Goal: Information Seeking & Learning: Learn about a topic

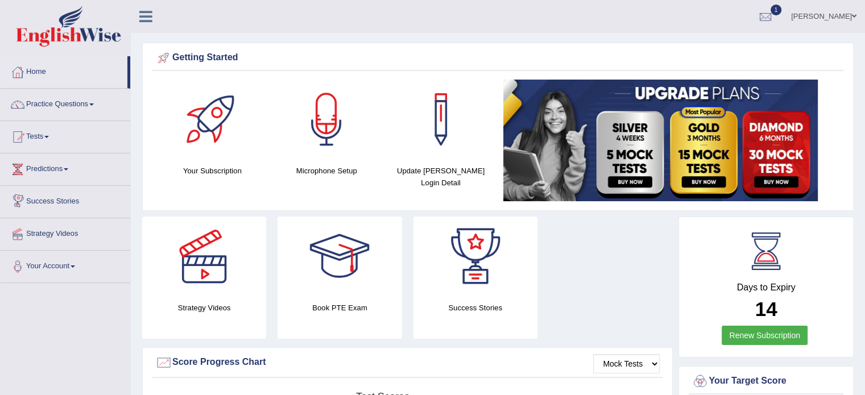
click at [41, 170] on link "Predictions" at bounding box center [66, 168] width 130 height 28
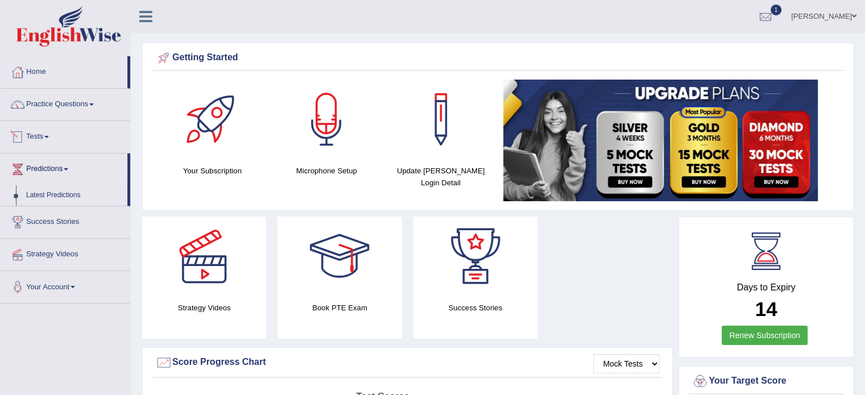
click at [34, 139] on link "Tests" at bounding box center [66, 135] width 130 height 28
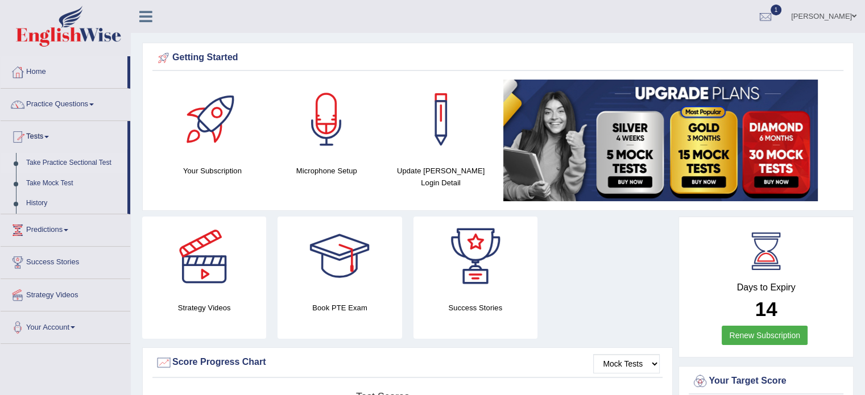
click at [56, 164] on link "Take Practice Sectional Test" at bounding box center [74, 163] width 106 height 20
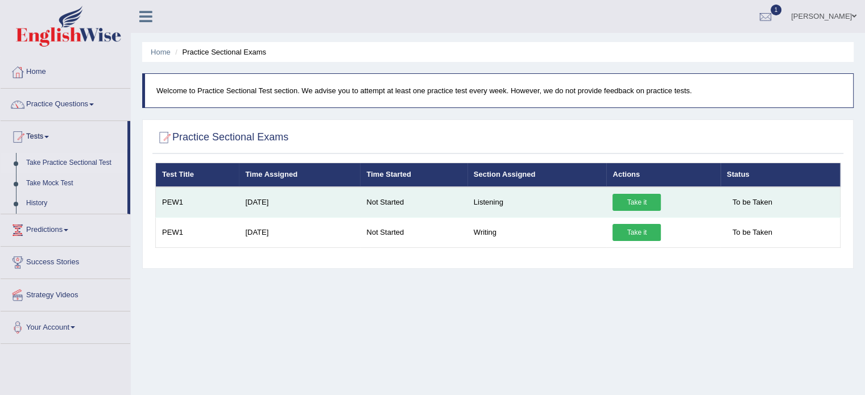
click at [648, 201] on link "Take it" at bounding box center [636, 202] width 48 height 17
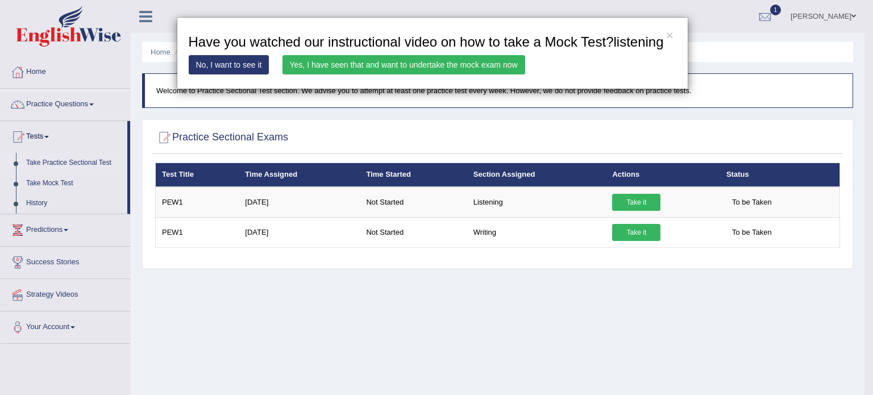
click at [401, 63] on link "Yes, I have seen that and want to undertake the mock exam now" at bounding box center [404, 64] width 243 height 19
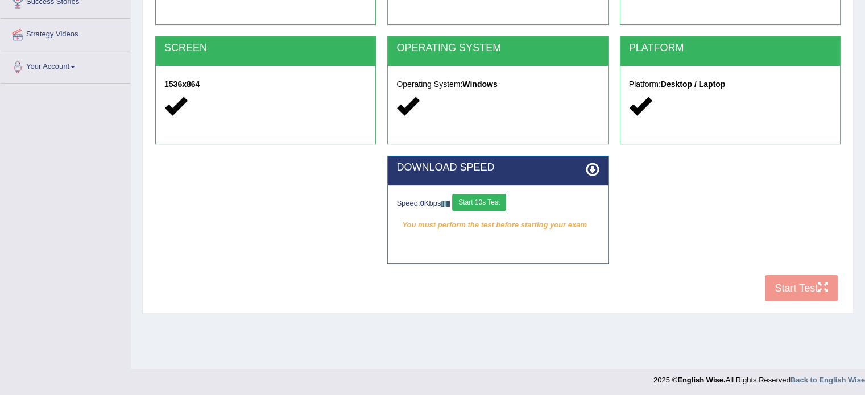
scroll to position [202, 0]
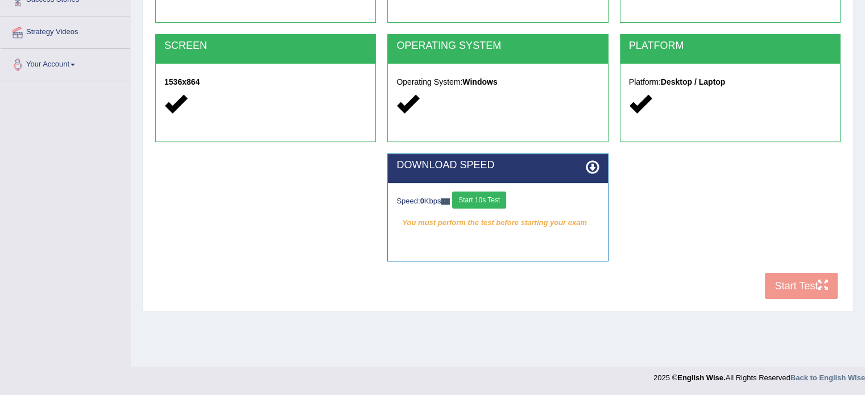
click at [478, 195] on button "Start 10s Test" at bounding box center [479, 200] width 54 height 17
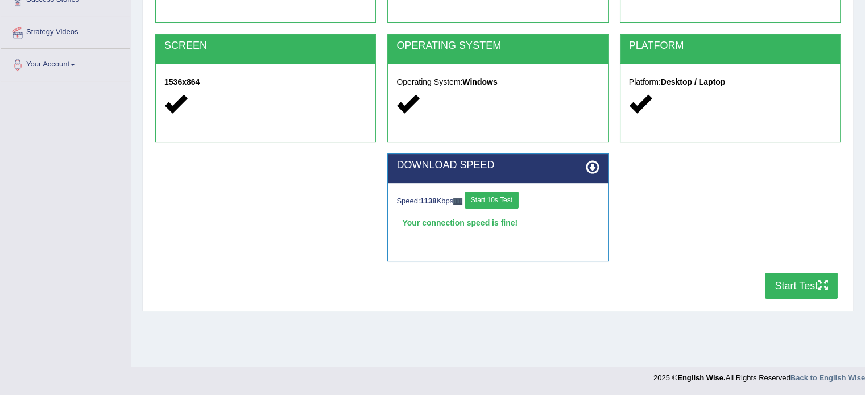
click at [798, 288] on button "Start Test" at bounding box center [801, 286] width 73 height 26
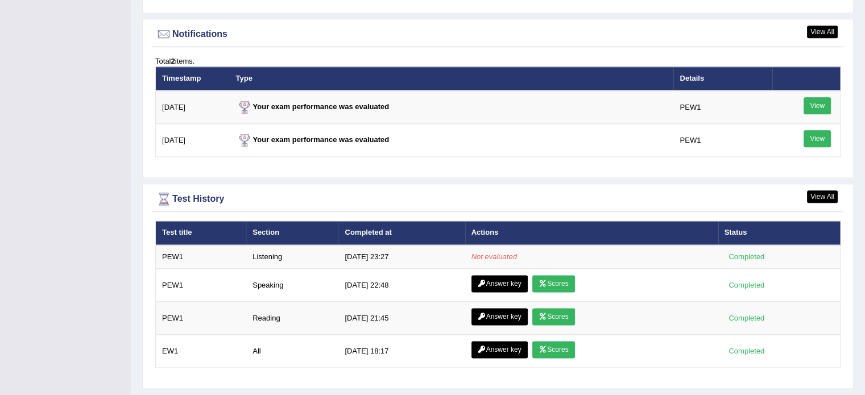
scroll to position [1395, 0]
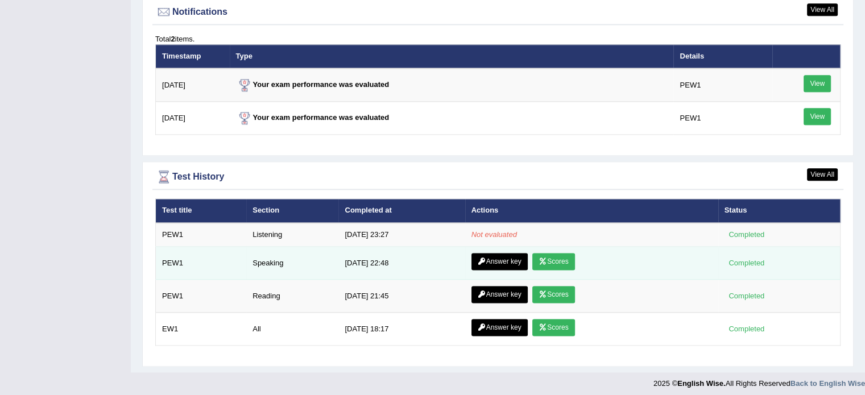
click at [546, 257] on link "Scores" at bounding box center [553, 261] width 42 height 17
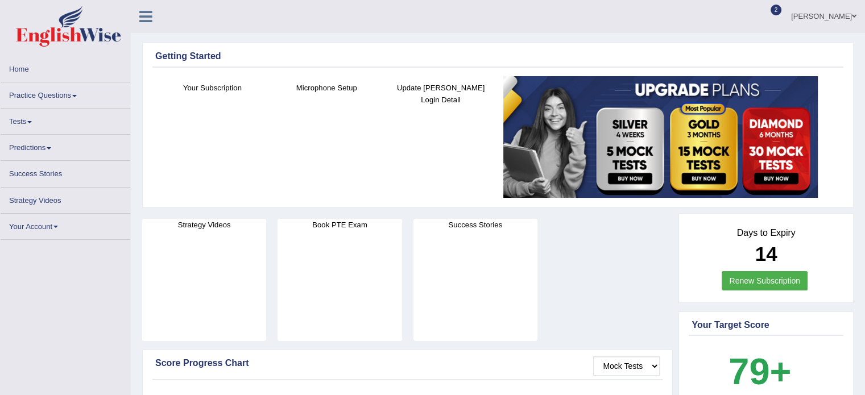
scroll to position [1395, 0]
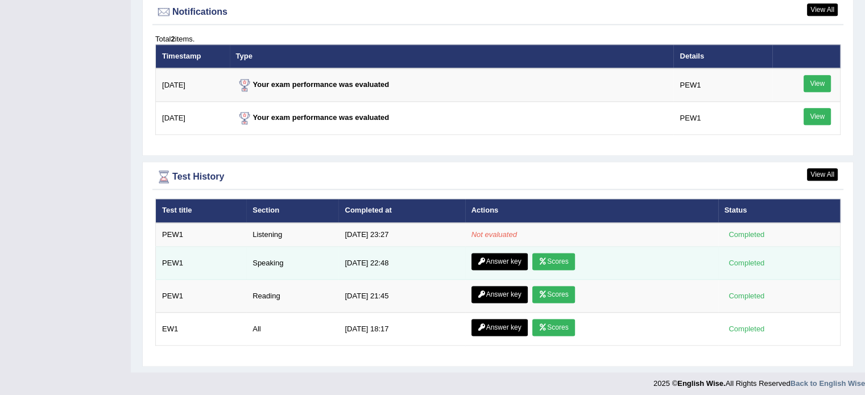
click at [500, 259] on link "Answer key" at bounding box center [499, 261] width 56 height 17
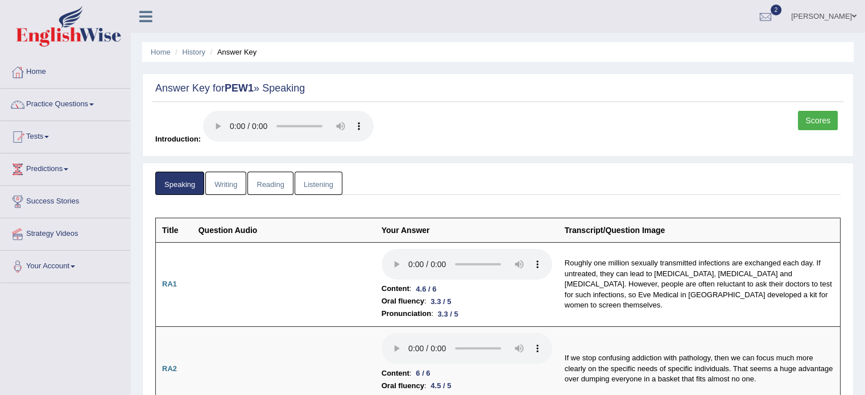
click at [271, 181] on link "Reading" at bounding box center [269, 183] width 45 height 23
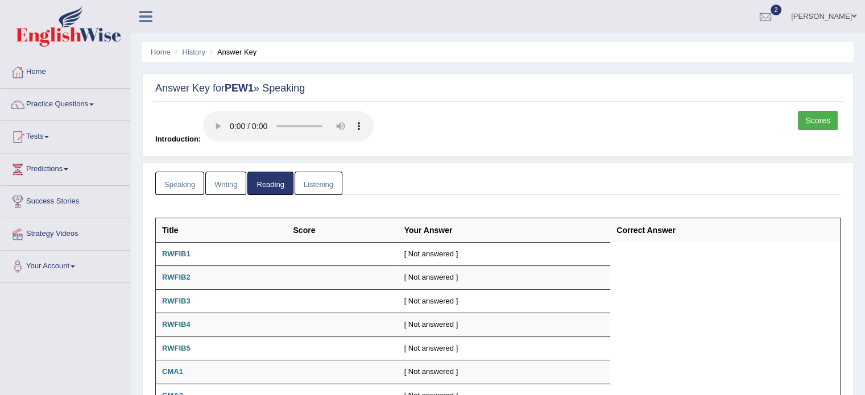
click at [314, 184] on link "Listening" at bounding box center [319, 183] width 48 height 23
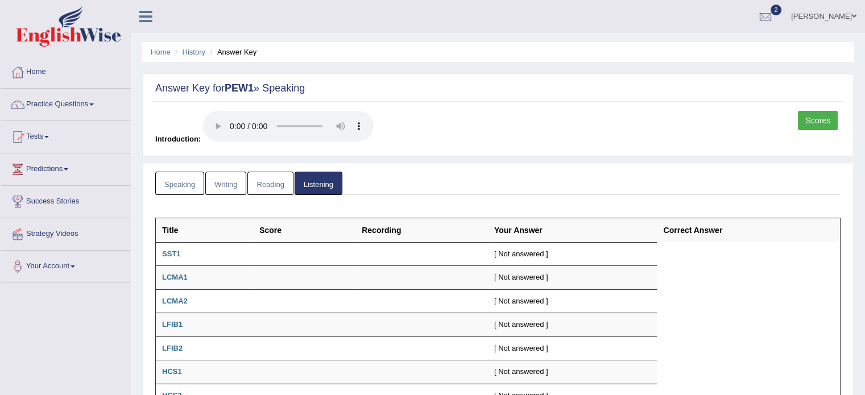
click at [227, 181] on link "Writing" at bounding box center [225, 183] width 41 height 23
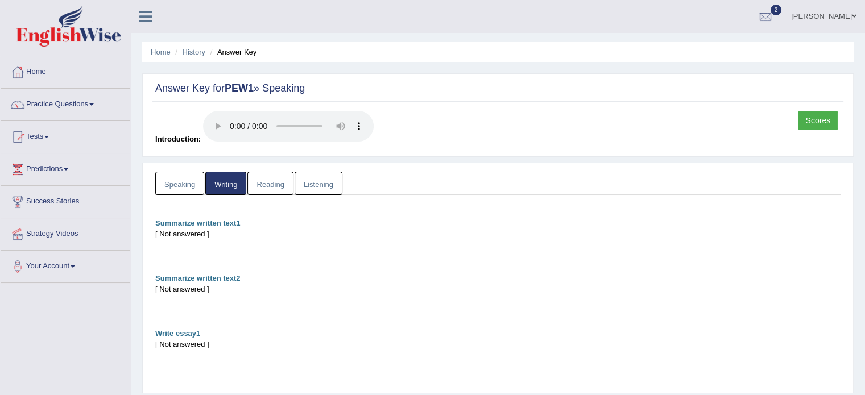
click at [171, 185] on link "Speaking" at bounding box center [179, 183] width 49 height 23
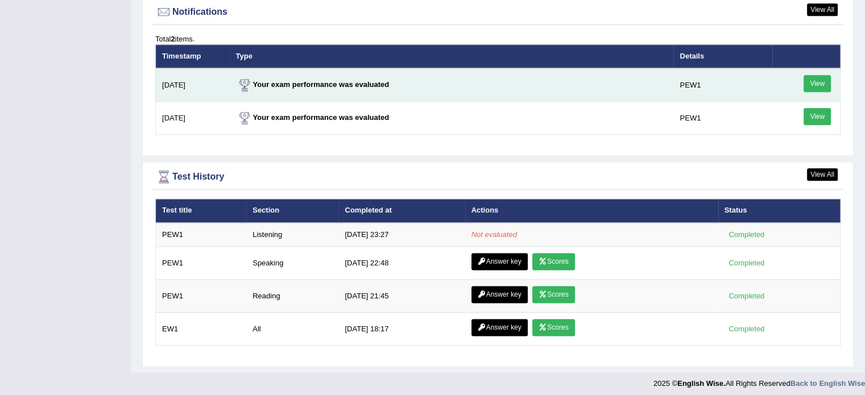
scroll to position [1378, 0]
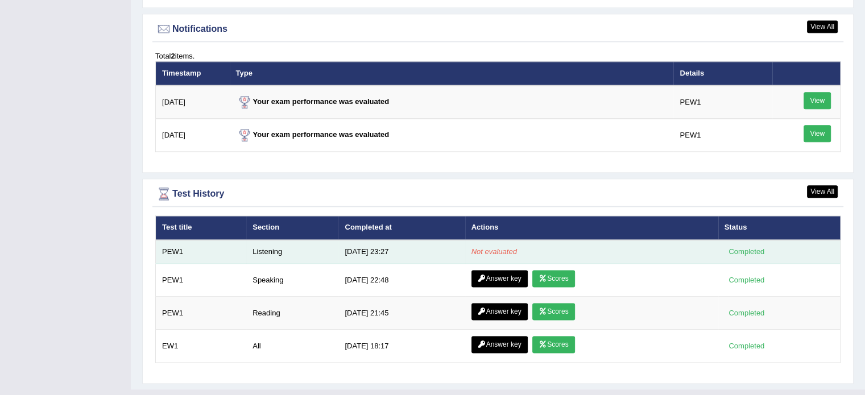
click at [487, 247] on em "Not evaluated" at bounding box center [493, 251] width 45 height 9
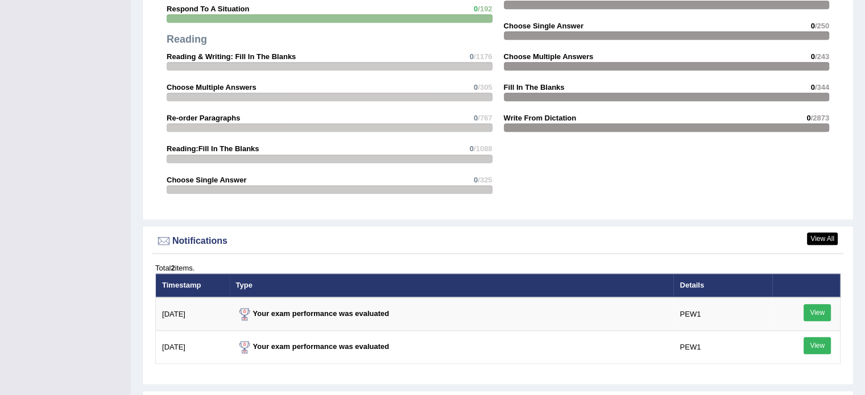
scroll to position [1395, 0]
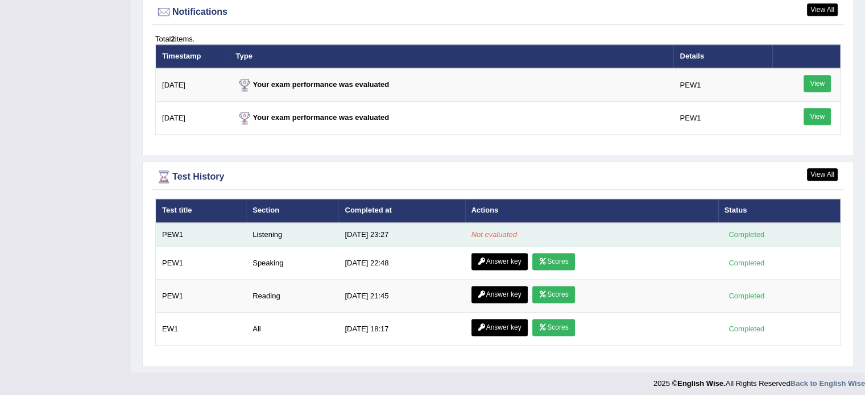
click at [491, 230] on em "Not evaluated" at bounding box center [493, 234] width 45 height 9
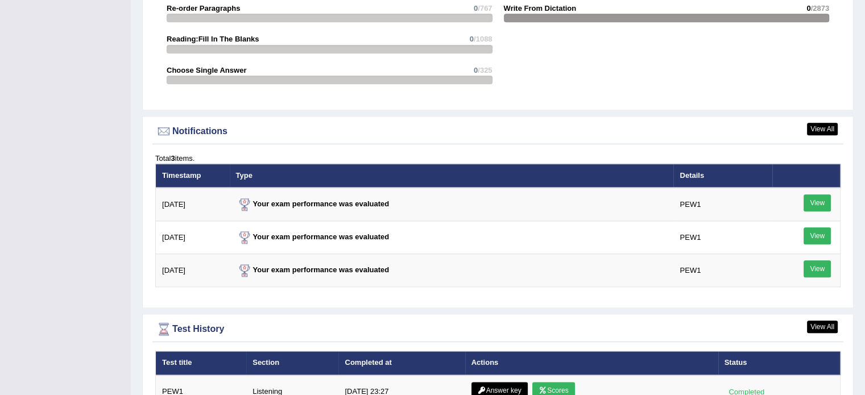
scroll to position [1438, 0]
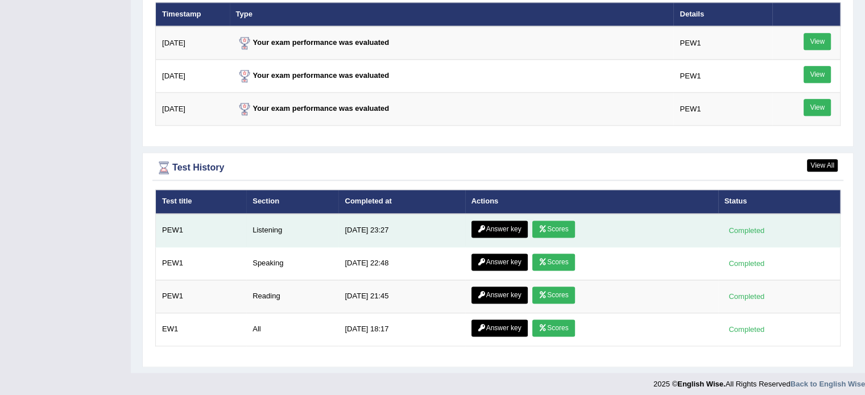
click at [550, 225] on link "Scores" at bounding box center [553, 229] width 42 height 17
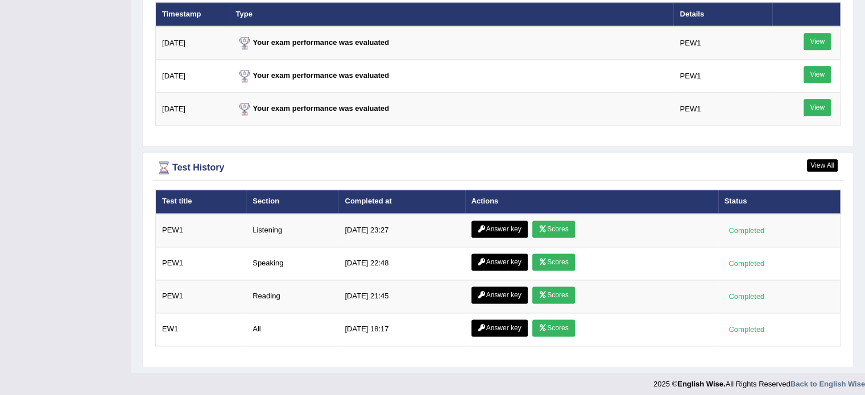
scroll to position [1437, 0]
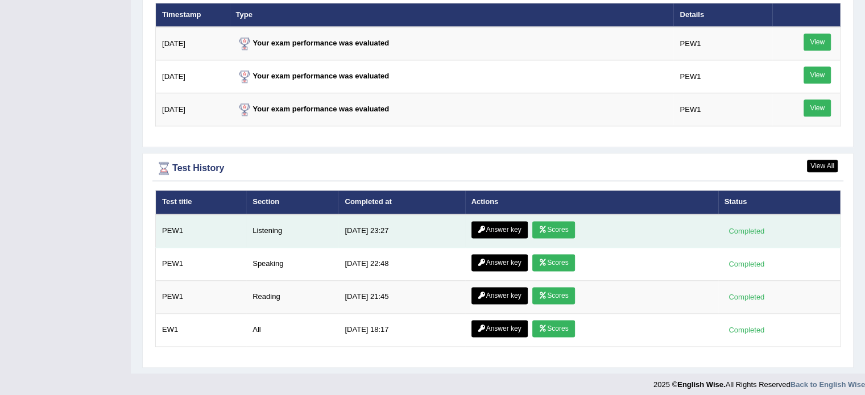
click at [491, 221] on link "Answer key" at bounding box center [499, 229] width 56 height 17
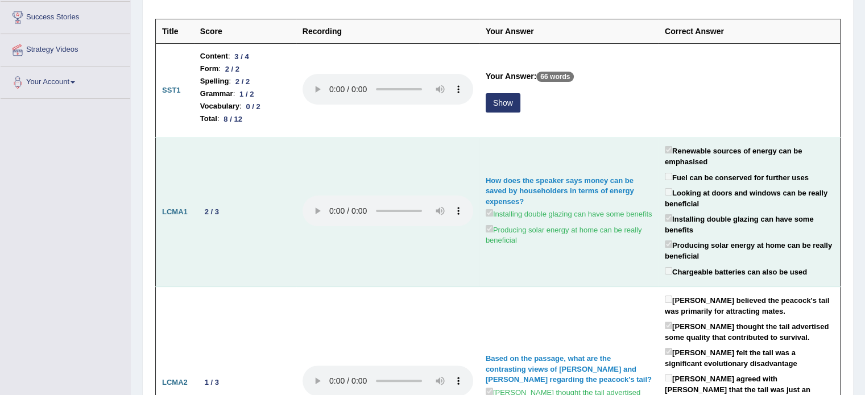
scroll to position [182, 0]
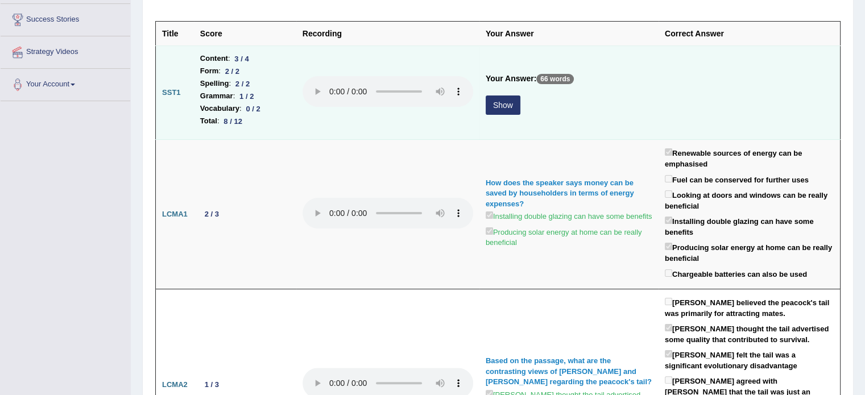
click at [502, 100] on button "Show" at bounding box center [503, 105] width 35 height 19
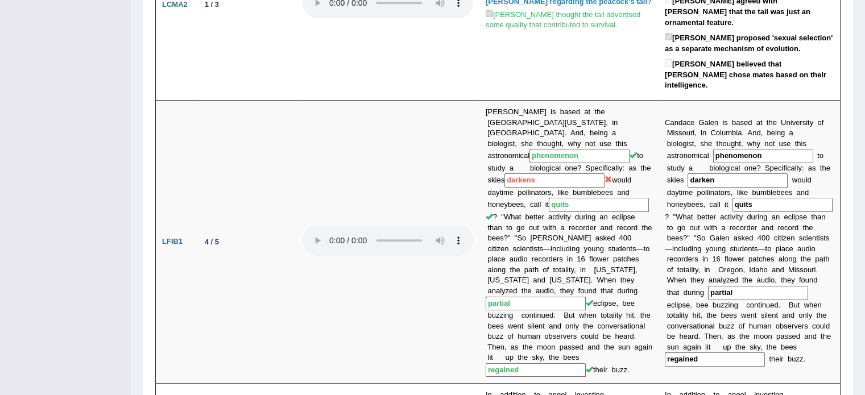
scroll to position [653, 0]
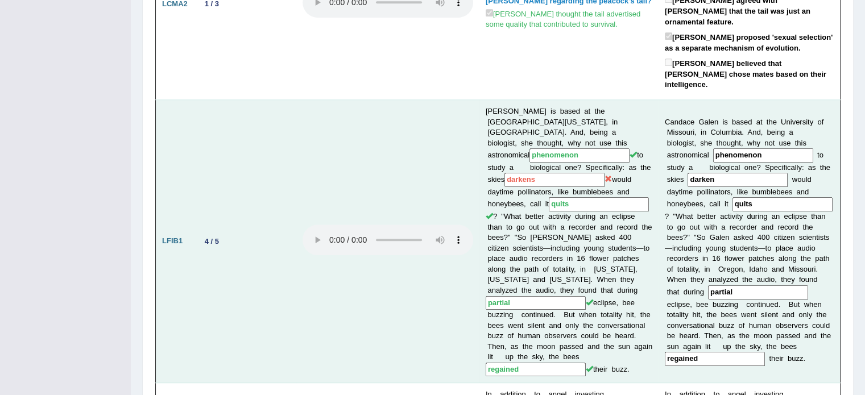
click at [403, 100] on td at bounding box center [387, 242] width 183 height 284
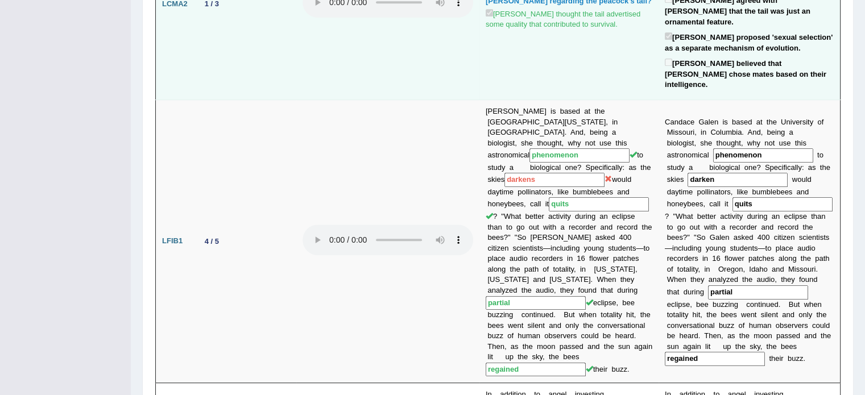
click at [465, 30] on td at bounding box center [387, 4] width 183 height 192
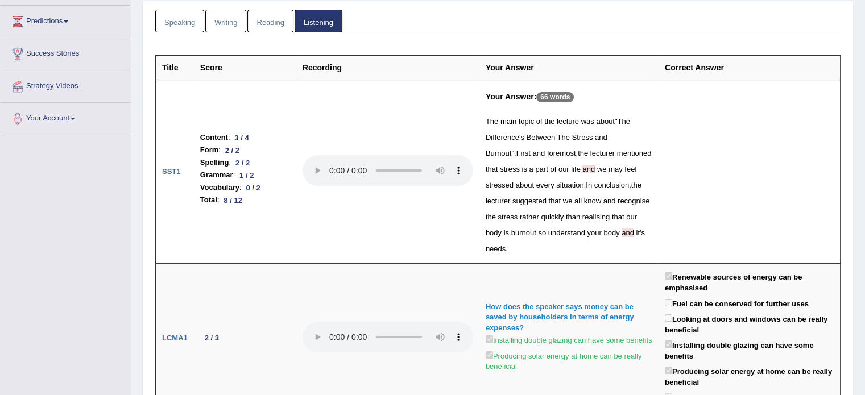
scroll to position [0, 0]
